Goal: Find specific page/section: Find specific page/section

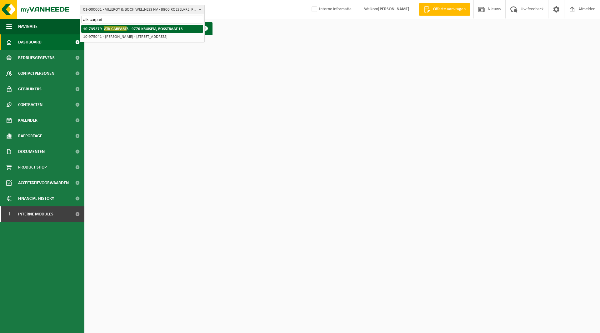
type input "atk carpart"
click at [128, 28] on strong "10-735279 - ATK CARPART S - 9770 KRUISEM, BOSSTRAAT 13" at bounding box center [133, 28] width 100 height 5
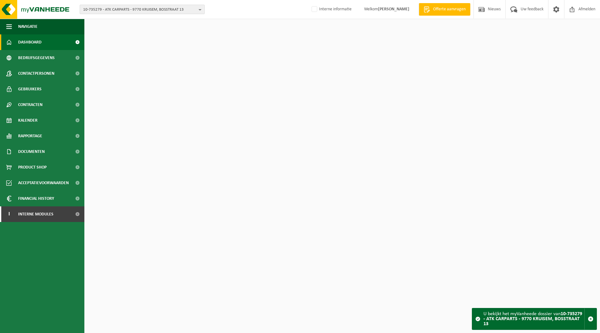
click at [123, 10] on span "10-735279 - ATK CARPARTS - 9770 KRUISEM, BOSSTRAAT 13" at bounding box center [139, 9] width 113 height 9
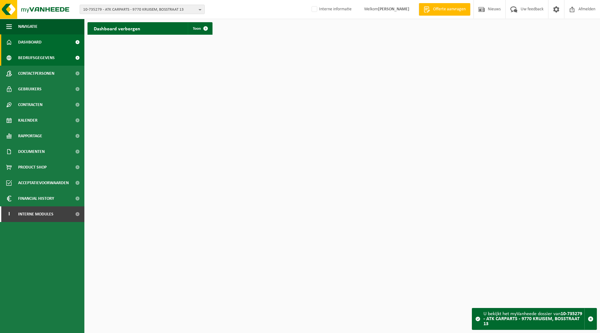
click at [42, 61] on span "Bedrijfsgegevens" at bounding box center [36, 58] width 37 height 16
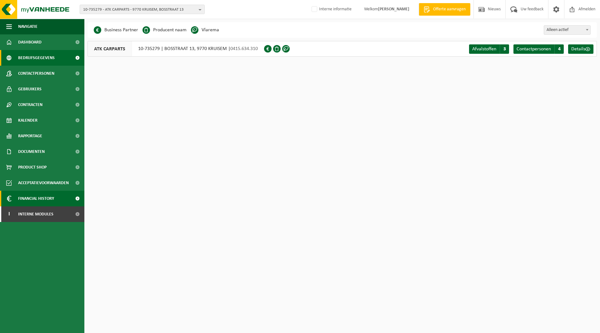
click at [27, 197] on span "Financial History" at bounding box center [36, 199] width 36 height 16
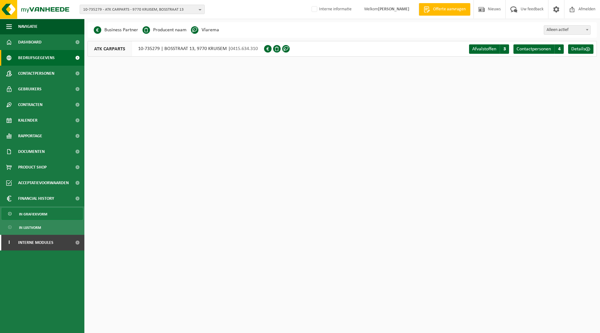
click at [26, 215] on span "In grafiekvorm" at bounding box center [33, 214] width 28 height 12
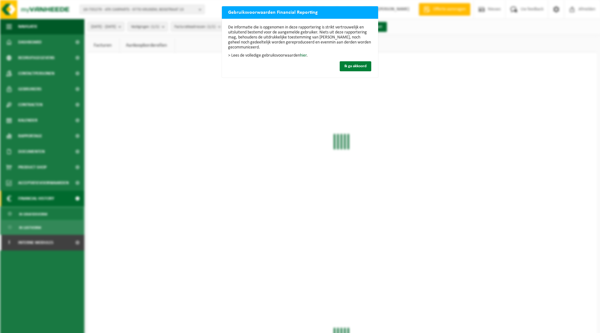
click at [364, 62] on button "Ik ga akkoord" at bounding box center [355, 66] width 32 height 10
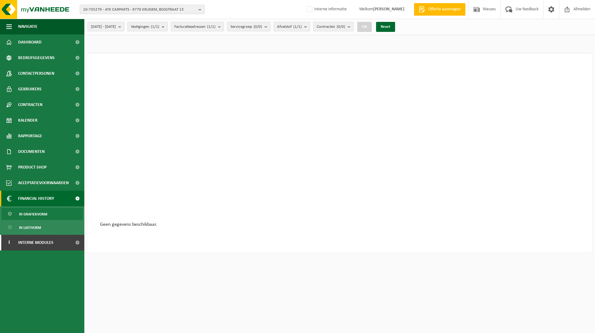
click at [111, 10] on span "10-735279 - ATK CARPARTS - 9770 KRUISEM, BOSSTRAAT 13" at bounding box center [139, 9] width 113 height 9
type input "iz hoogmolen"
drag, startPoint x: 116, startPoint y: 19, endPoint x: 9, endPoint y: 22, distance: 107.5
click at [9, 22] on div "10-735279 - ATK CARPARTS - 9770 KRUISEM, BOSSTRAAT 13 iz hoogmolen 10-735279 - …" at bounding box center [297, 240] width 595 height 480
click at [147, 12] on span "10-735279 - ATK CARPARTS - 9770 KRUISEM, BOSSTRAAT 13" at bounding box center [139, 9] width 113 height 9
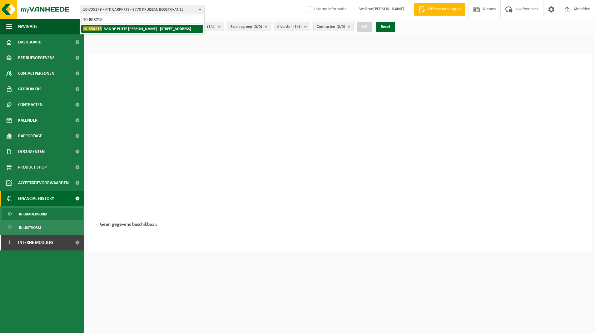
type input "10-858215"
click at [139, 32] on li "10-858215 - VANDE PUTTE LINDSAY - 9770 KRUISEM, DEINSESTEENWEG 31" at bounding box center [142, 29] width 122 height 8
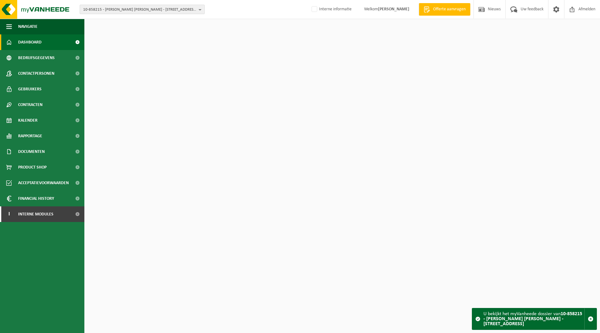
click at [103, 11] on span "10-858215 - [PERSON_NAME] [PERSON_NAME] - [STREET_ADDRESS]" at bounding box center [139, 9] width 113 height 9
click at [106, 23] on input "text" at bounding box center [142, 20] width 122 height 8
click at [109, 21] on input "text" at bounding box center [142, 20] width 122 height 8
type input "01-087376"
click at [122, 25] on li "01-087376 - GOVA TRADING BV - [STREET_ADDRESS]" at bounding box center [142, 29] width 122 height 8
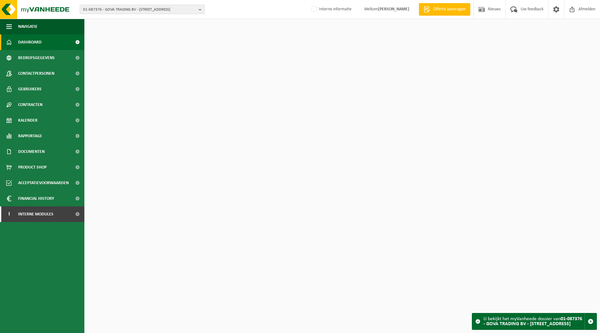
click at [103, 11] on span "01-087376 - GOVA TRADING BV - 9770 KRUISEM, DEINSESTEENWEG 77" at bounding box center [139, 9] width 113 height 9
click at [103, 21] on input "text" at bounding box center [142, 20] width 122 height 8
type input "01-059722"
click at [105, 34] on div "01-059722 01-087376 - GOVA TRADING BV - 9770 KRUISEM, DEINSESTEENWEG 77 01-0597…" at bounding box center [142, 24] width 125 height 20
click at [106, 31] on li "01-059722 - BARRA DECOR BV - 9870 ZULTE, OLSENESTRAAT 164 B" at bounding box center [142, 29] width 122 height 8
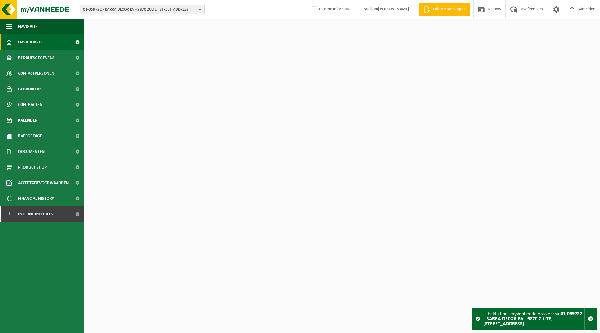
click at [111, 11] on span "01-059722 - BARRA DECOR BV - 9870 ZULTE, OLSENESTRAAT 164 B" at bounding box center [139, 9] width 113 height 9
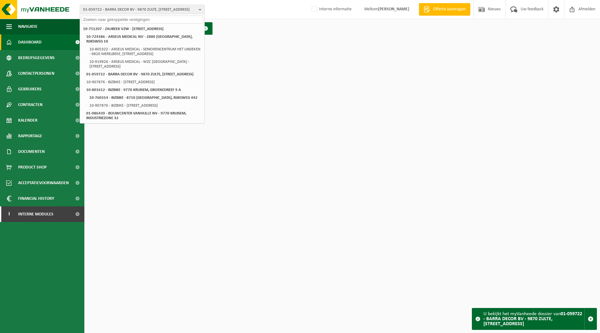
click at [105, 21] on input "text" at bounding box center [142, 20] width 122 height 8
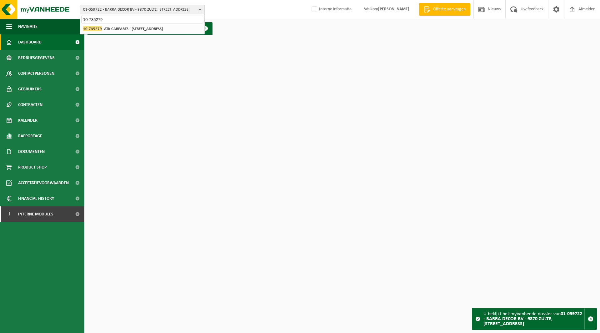
type input "10-735279"
click at [109, 30] on strong "10-735279 - ATK CARPARTS - 9770 KRUISEM, BOSSTRAAT 13" at bounding box center [123, 28] width 80 height 5
click at [149, 12] on span "10-735279 - ATK CARPARTS - 9770 KRUISEM, BOSSTRAAT 13" at bounding box center [139, 9] width 113 height 9
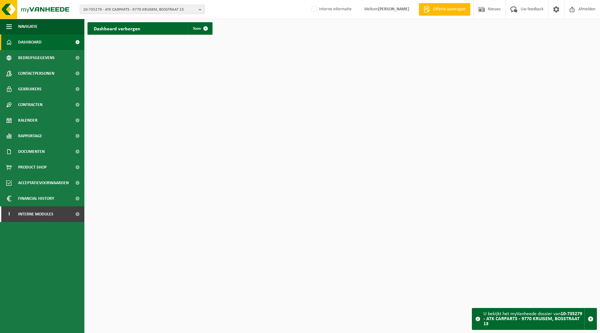
click at [183, 121] on html "10-735279 - ATK CARPARTS - 9770 KRUISEM, BOSSTRAAT 13 10-735279 - ATK CARPARTS …" at bounding box center [300, 166] width 600 height 333
click at [123, 9] on span "10-735279 - ATK CARPARTS - 9770 KRUISEM, BOSSTRAAT 13" at bounding box center [139, 9] width 113 height 9
click at [121, 44] on html "10-735279 - ATK CARPARTS - 9770 KRUISEM, BOSSTRAAT 13 10-735279 - ATK CARPARTS …" at bounding box center [300, 166] width 600 height 333
click at [104, 5] on button "10-735279 - ATK CARPARTS - 9770 KRUISEM, BOSSTRAAT 13" at bounding box center [142, 9] width 125 height 9
click at [101, 10] on span "10-735279 - ATK CARPARTS - 9770 KRUISEM, BOSSTRAAT 13" at bounding box center [139, 9] width 113 height 9
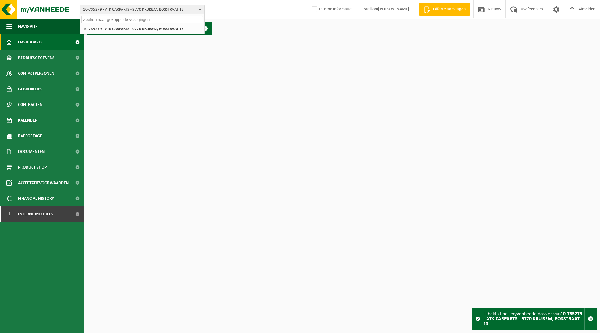
click at [99, 20] on input "text" at bounding box center [142, 20] width 122 height 8
type input "01-087376"
click at [113, 31] on strong "01-087376 - GOVA TRADING BV - 9770 KRUISEM, DEINSESTEENWEG 77" at bounding box center [126, 28] width 87 height 5
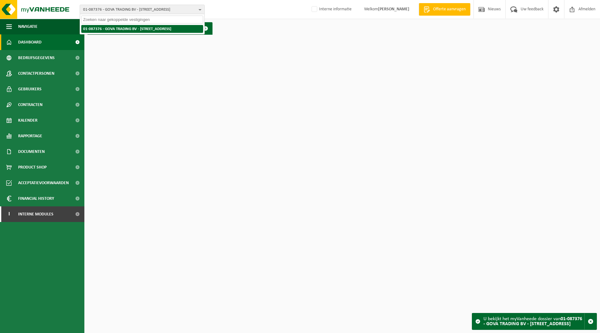
click at [119, 27] on strong "01-087376 - GOVA TRADING BV - [STREET_ADDRESS]" at bounding box center [127, 29] width 88 height 4
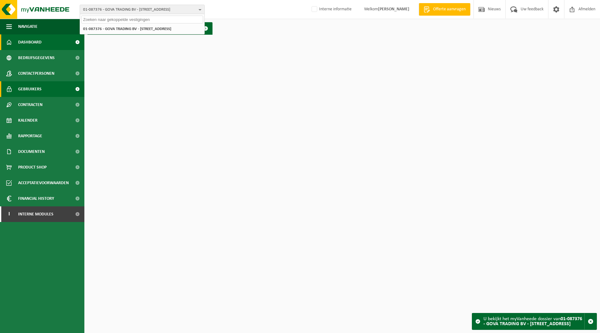
click at [32, 88] on span "Gebruikers" at bounding box center [29, 89] width 23 height 16
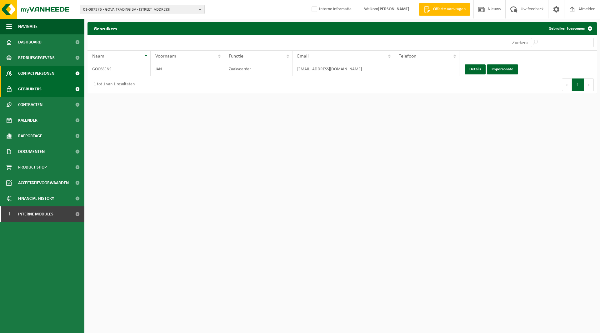
click at [29, 71] on span "Contactpersonen" at bounding box center [36, 74] width 36 height 16
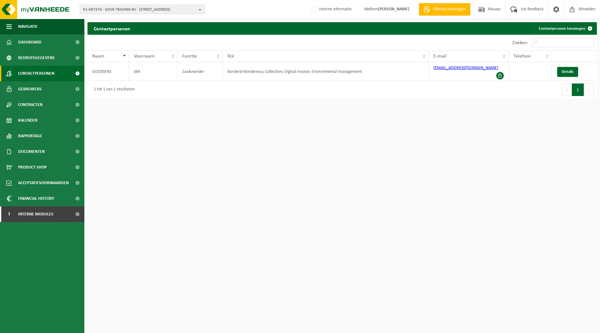
click at [137, 10] on span "01-087376 - GOVA TRADING BV - [STREET_ADDRESS]" at bounding box center [139, 9] width 113 height 9
